Goal: Contribute content: Add original content to the website for others to see

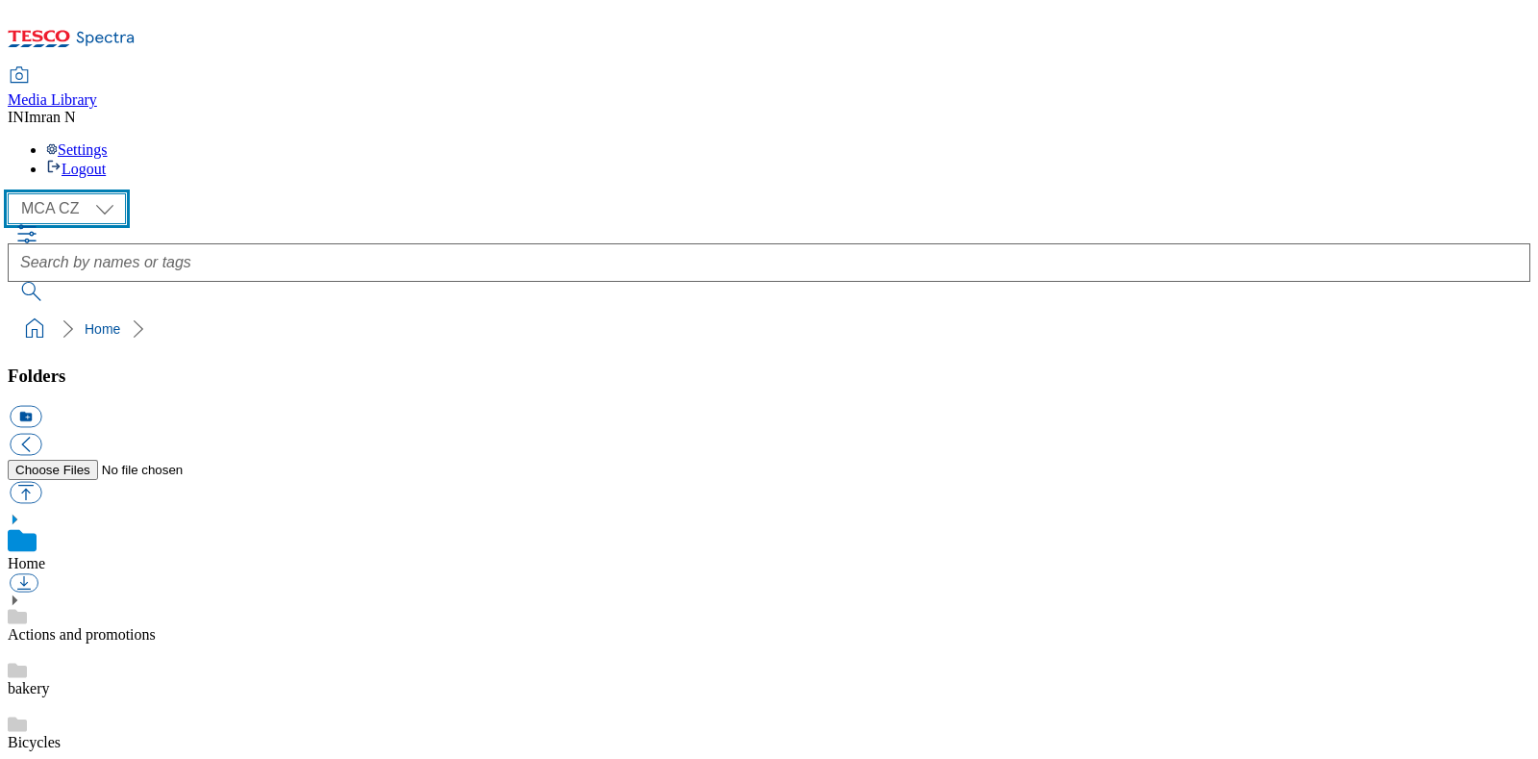
click at [106, 193] on select "MCA CZ MCA HU MCA MY MCA SK MCA TH MCA UK" at bounding box center [67, 208] width 118 height 31
select select "flare-mca-sk"
click at [12, 193] on select "MCA CZ MCA HU MCA MY MCA SK MCA TH MCA UK" at bounding box center [67, 208] width 118 height 31
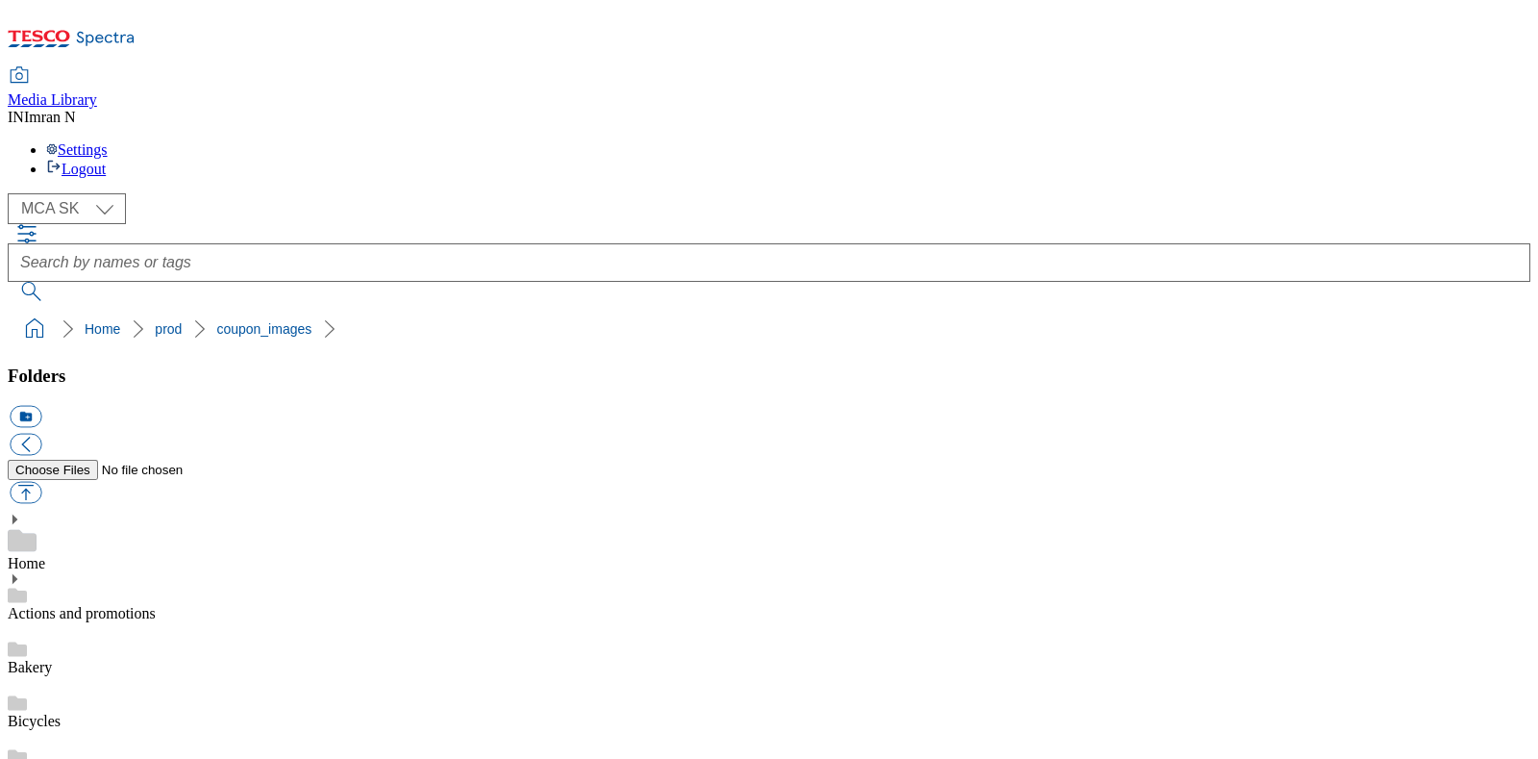
scroll to position [43, 0]
click at [41, 482] on button "button" at bounding box center [26, 493] width 32 height 22
type input "C:\fakepath\B92_1101_F.jpg"
select select "flare-mca-sk"
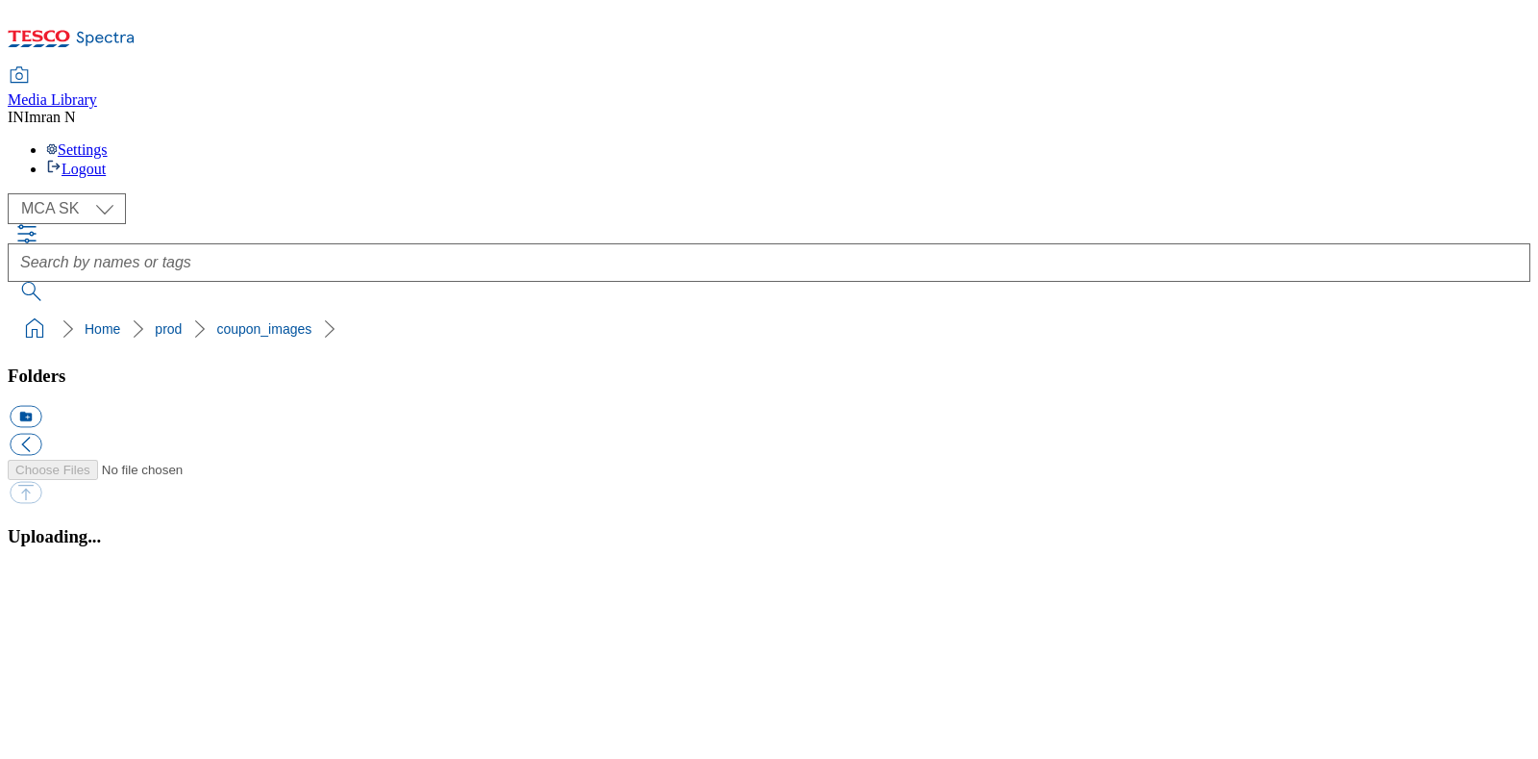
scroll to position [43, 0]
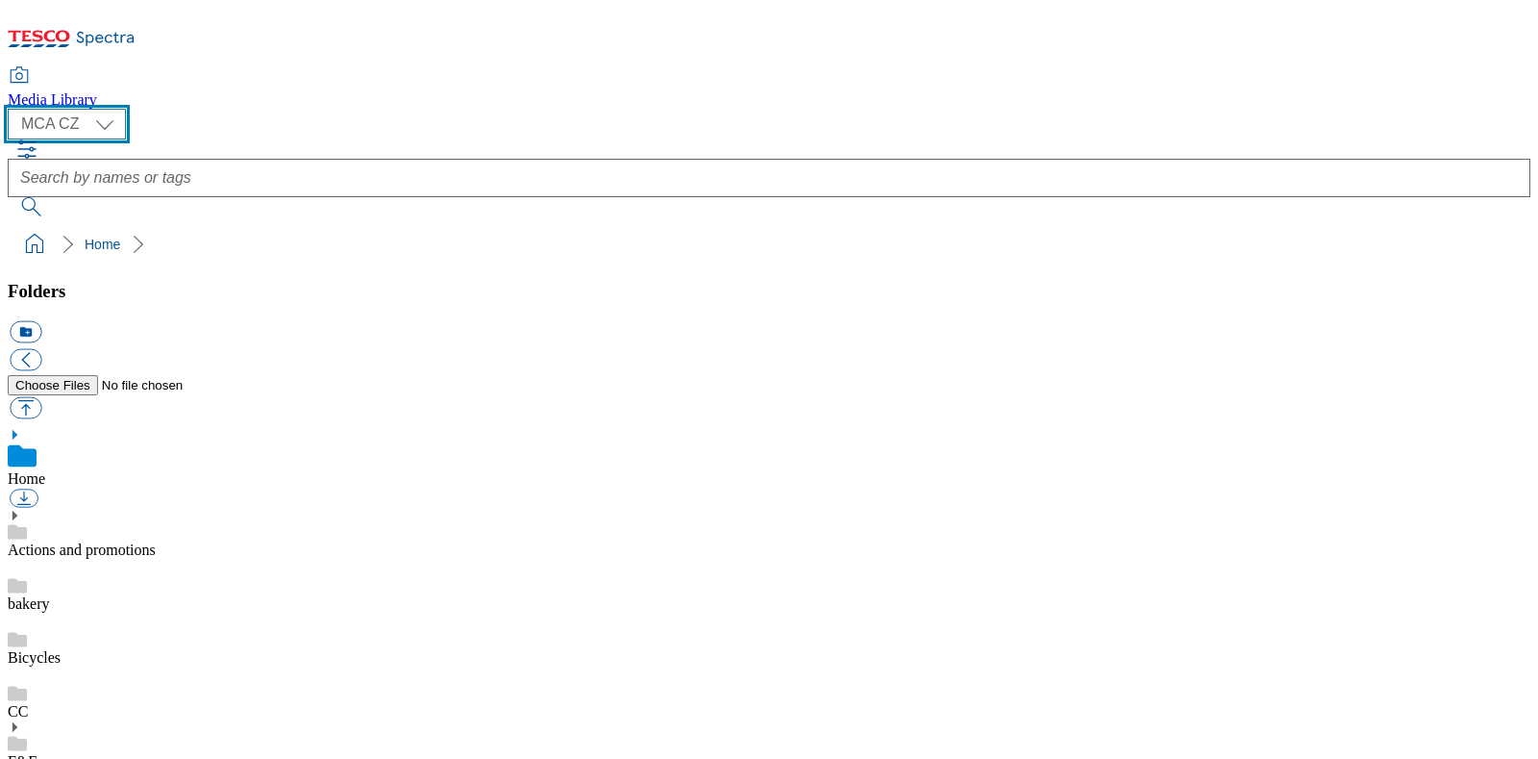
click at [101, 122] on select "MCA CZ MCA HU MCA MY MCA SK MCA TH MCA UK" at bounding box center [67, 124] width 118 height 31
select select "flare-mca-sk"
click at [12, 109] on select "MCA CZ MCA HU MCA MY MCA SK MCA TH MCA UK" at bounding box center [67, 124] width 118 height 31
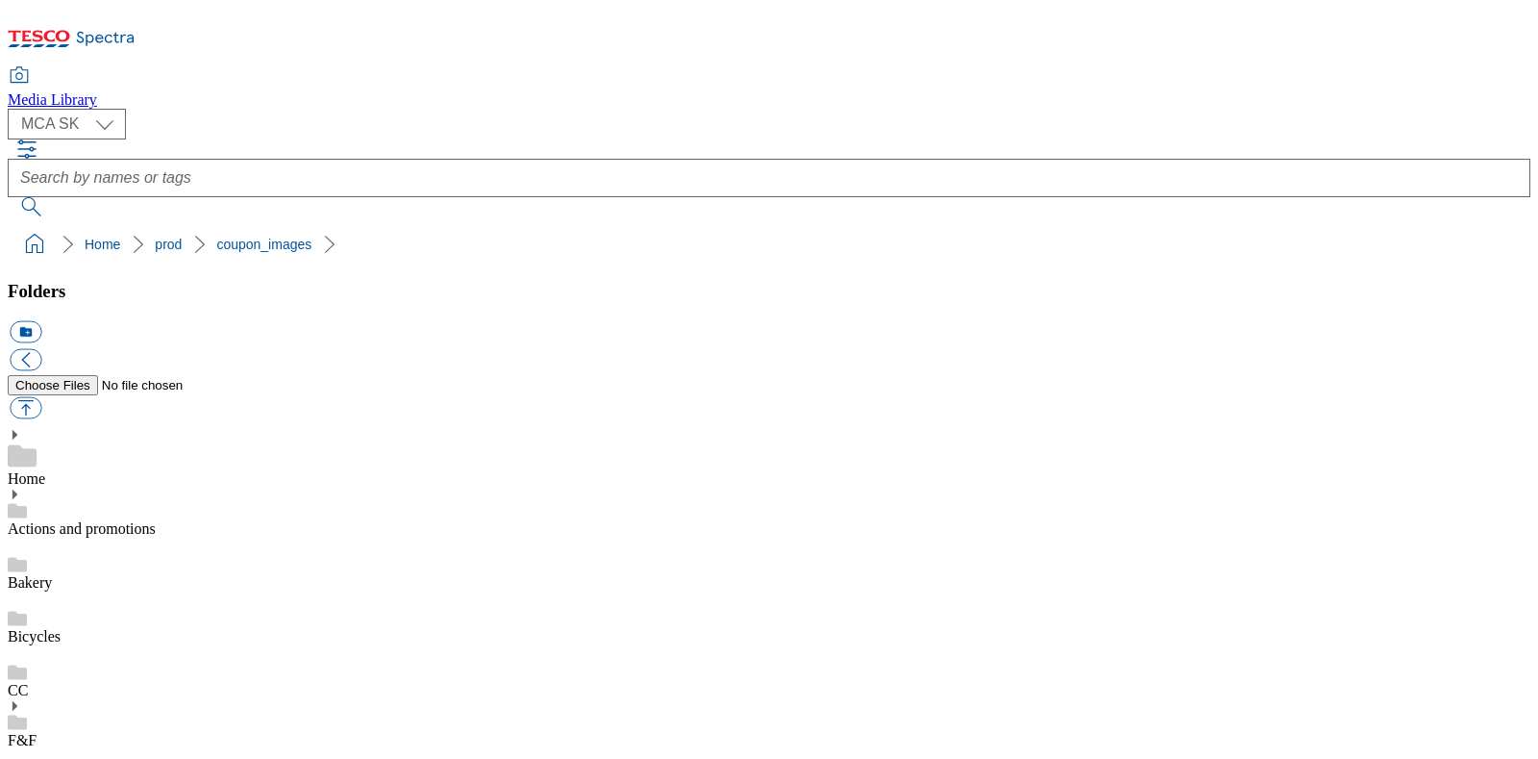
click at [41, 397] on button "button" at bounding box center [26, 408] width 32 height 22
type input "C:\fakepath\B92_1101_F.jpg"
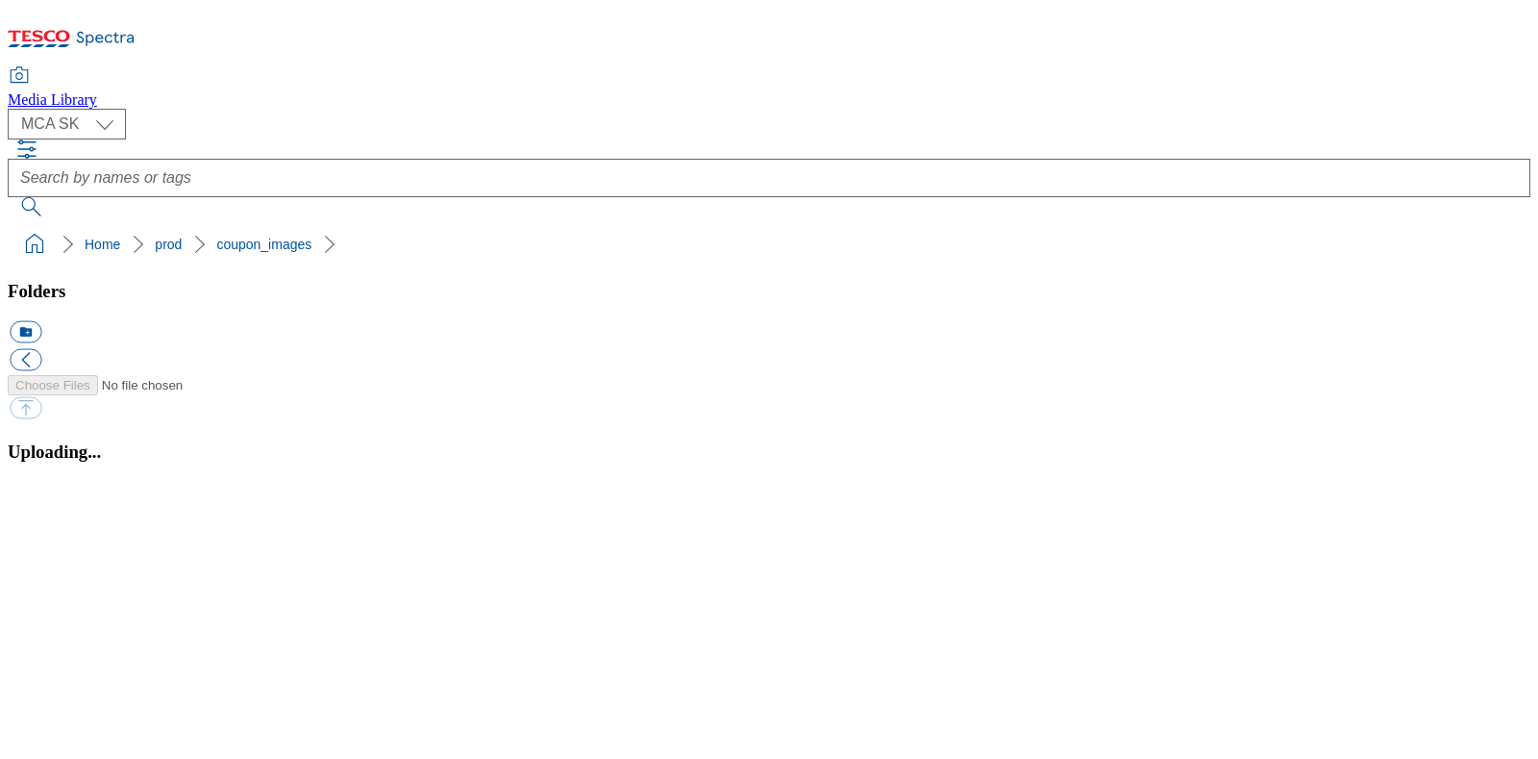
select select "flare-mca-sk"
click at [38, 500] on button "button" at bounding box center [24, 491] width 29 height 18
